Goal: Contribute content

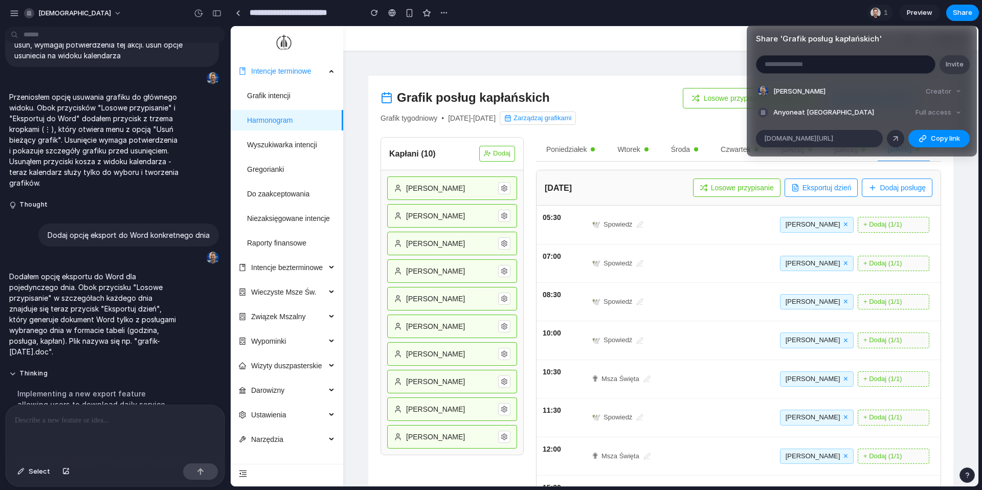
scroll to position [5957, 0]
click at [969, 12] on div "Share ' Grafik posług kapłańskich ' Invite Krzysztof Sobczak Creator Anyone at …" at bounding box center [491, 245] width 982 height 490
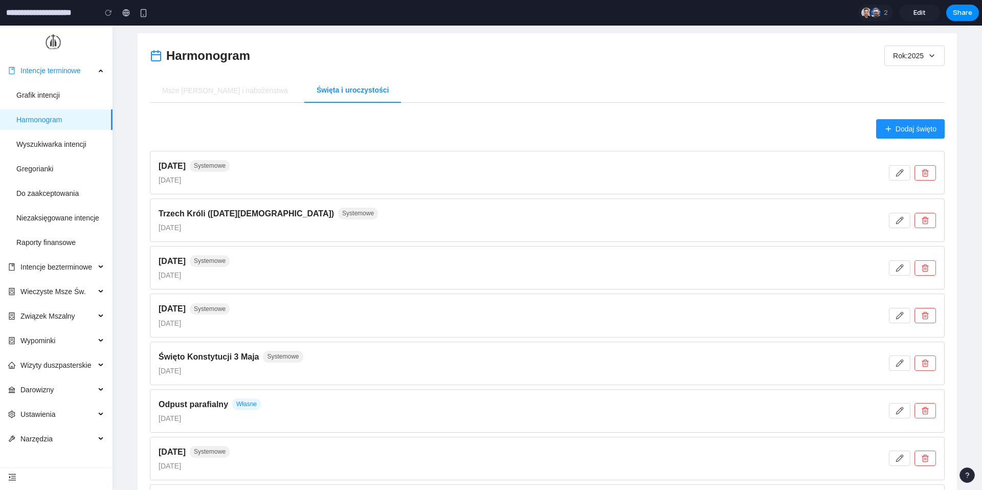
click at [918, 14] on span "Edit" at bounding box center [919, 13] width 12 height 10
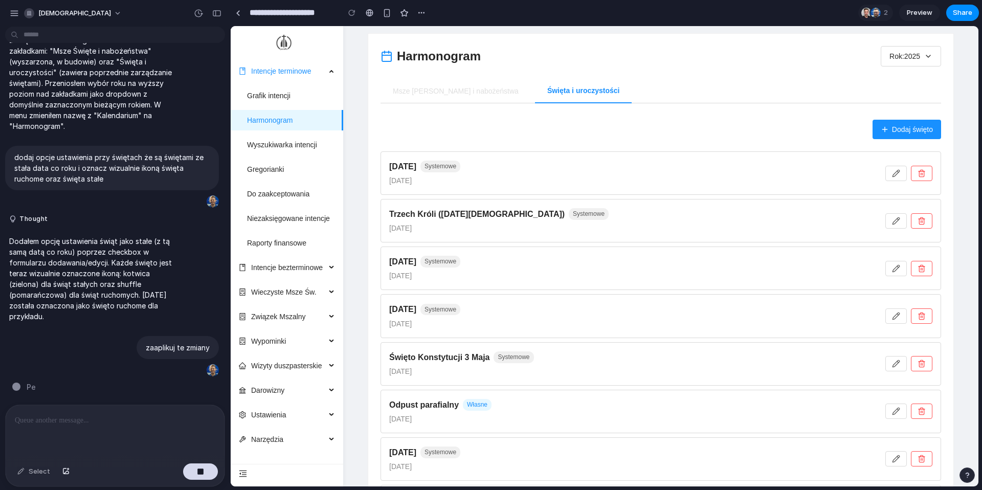
scroll to position [1181, 0]
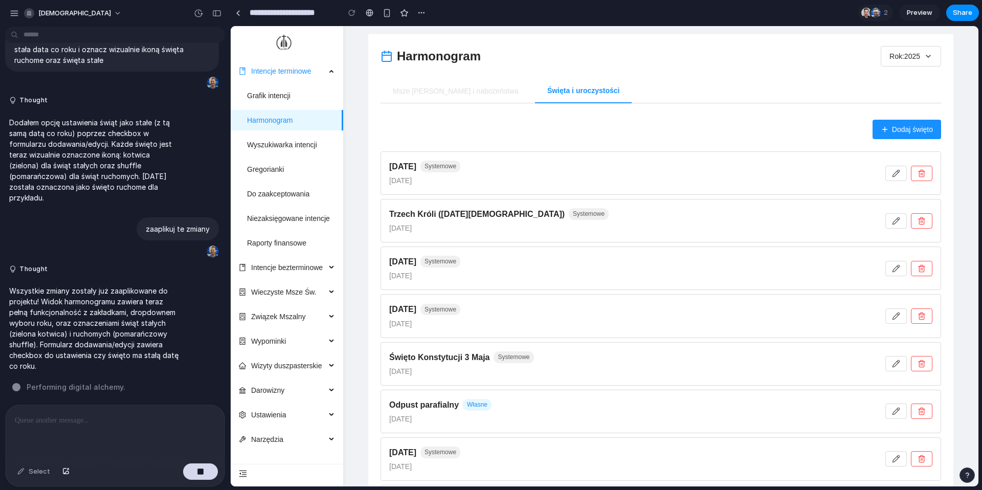
click at [912, 139] on div "Dodaj święto [DATE] Systemowe [DATE] Trzech Króli ([DATE]) Systemowe [DATE] [DA…" at bounding box center [660, 396] width 560 height 552
click at [912, 128] on span "Dodaj święto" at bounding box center [912, 129] width 41 height 11
click at [106, 420] on p at bounding box center [115, 420] width 200 height 12
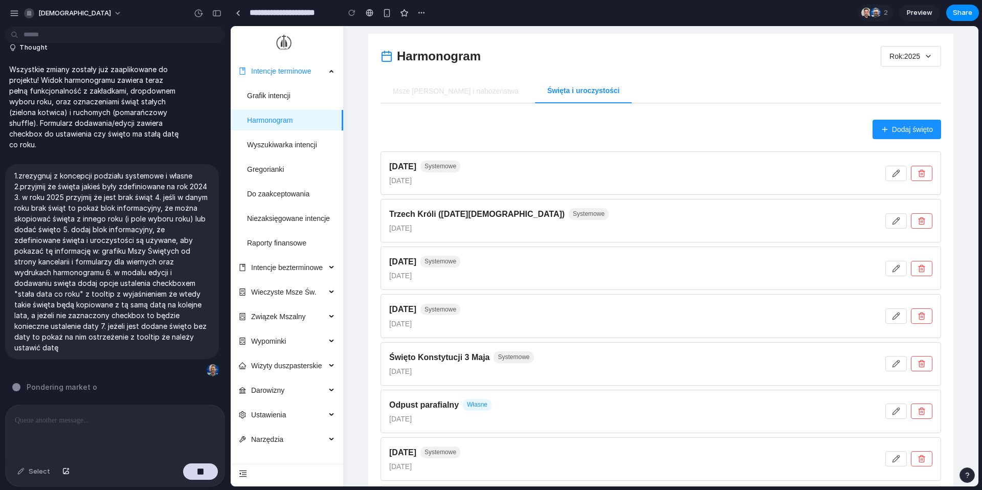
scroll to position [1402, 0]
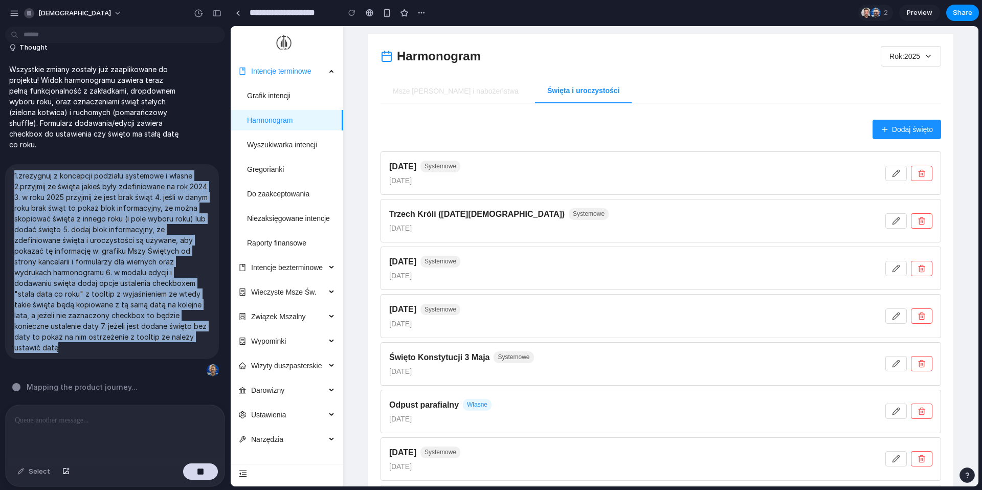
drag, startPoint x: 57, startPoint y: 347, endPoint x: 12, endPoint y: 163, distance: 189.0
copy p "1.zrezygnuj z koncepcji podziału systemowe i własne 2.przyjmij że święta jakieś…"
click at [33, 14] on div "button" at bounding box center [29, 13] width 10 height 10
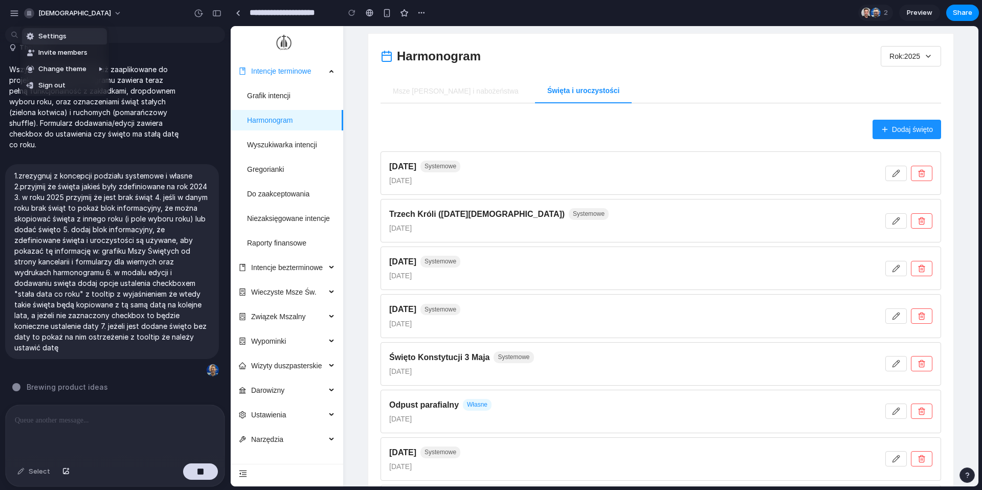
click at [39, 13] on div "Settings Invite members Change theme Sign out" at bounding box center [491, 245] width 982 height 490
click at [16, 13] on div "button" at bounding box center [14, 13] width 9 height 9
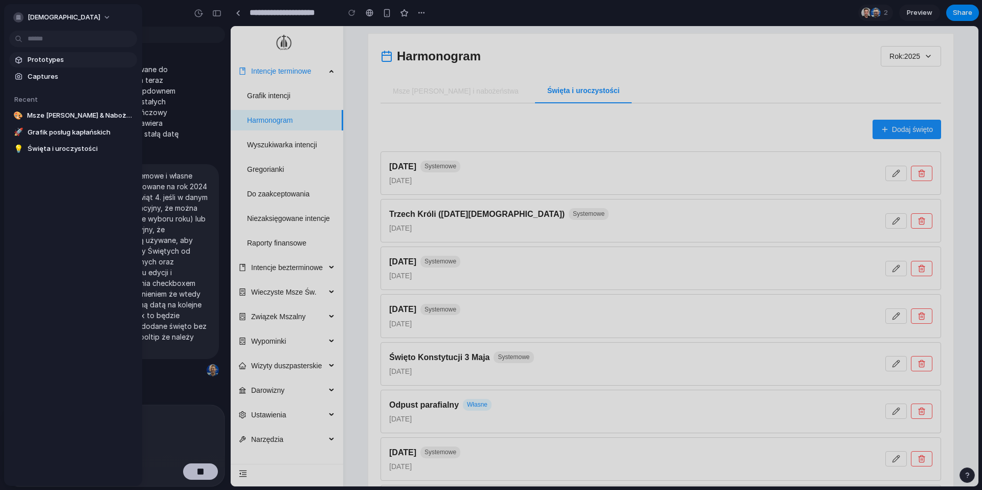
click at [55, 55] on span "Prototypes" at bounding box center [80, 60] width 105 height 10
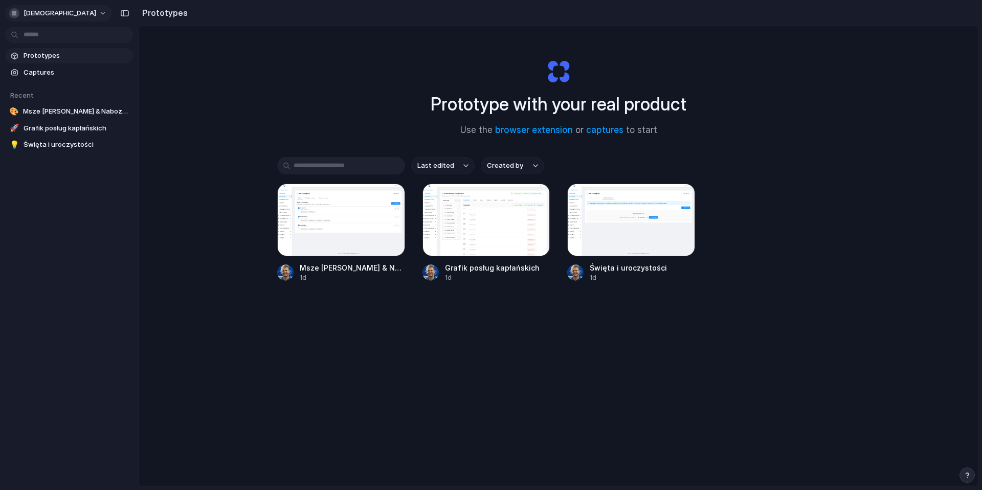
click at [42, 11] on button "[DEMOGRAPHIC_DATA]" at bounding box center [58, 13] width 107 height 16
